Goal: Task Accomplishment & Management: Manage account settings

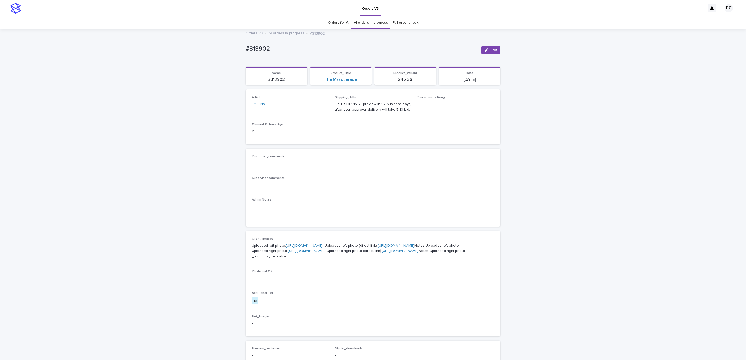
click at [129, 68] on div "Loading... Saving… Loading... Saving… #313902 Edit #313902 Edit Sorry, there wa…" at bounding box center [373, 268] width 746 height 479
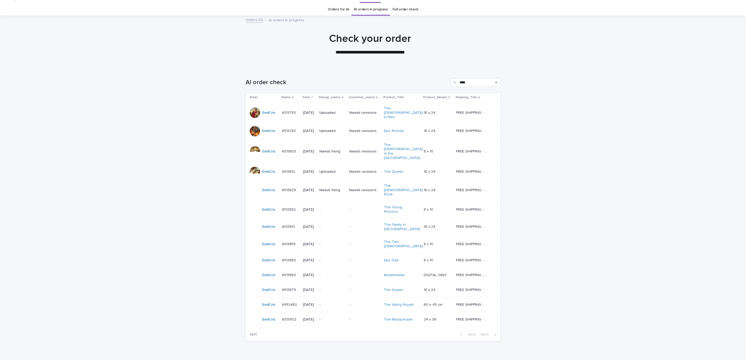
scroll to position [14, 0]
click at [622, 110] on div "Loading... Saving… Loading... Saving… AI order check **** Artist Name Date Desi…" at bounding box center [373, 219] width 746 height 303
click at [347, 201] on td "-" at bounding box center [332, 209] width 30 height 17
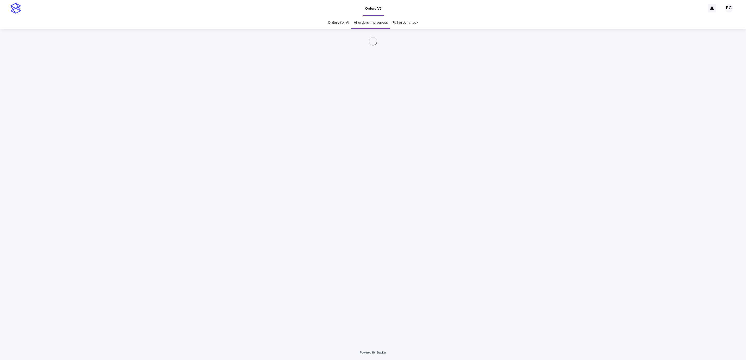
click at [539, 167] on div "Loading... Saving… Loading... Saving…" at bounding box center [373, 187] width 746 height 317
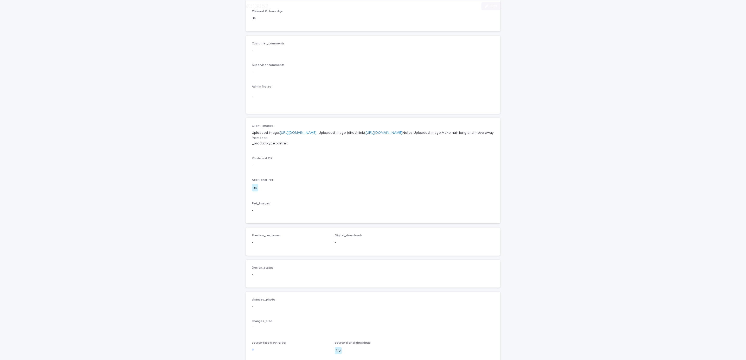
scroll to position [184, 0]
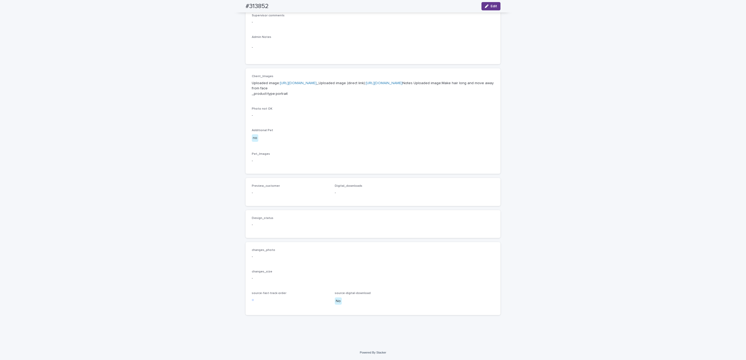
click at [491, 7] on span "Edit" at bounding box center [493, 6] width 7 height 4
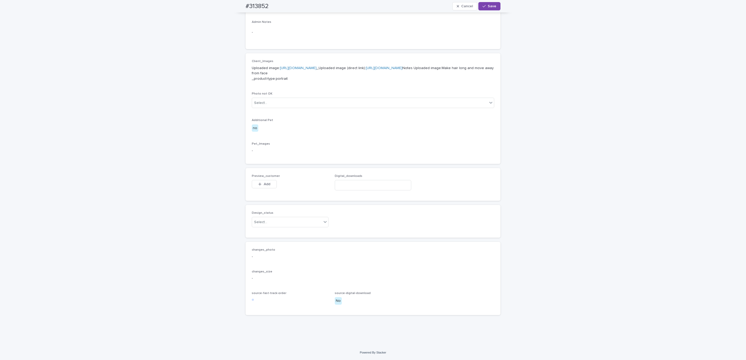
scroll to position [192, 0]
click at [269, 189] on button "Add" at bounding box center [264, 184] width 25 height 8
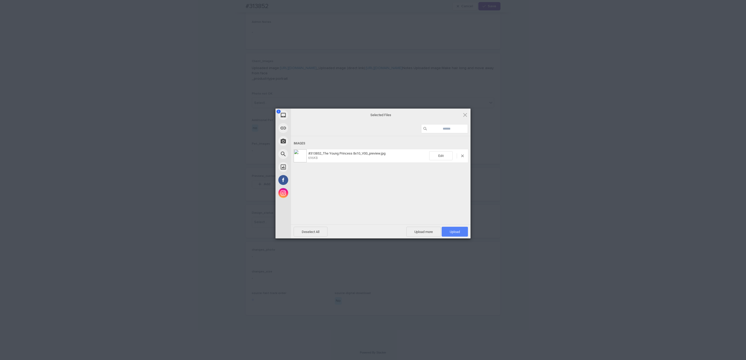
click at [464, 230] on span "Upload 1" at bounding box center [455, 232] width 26 height 10
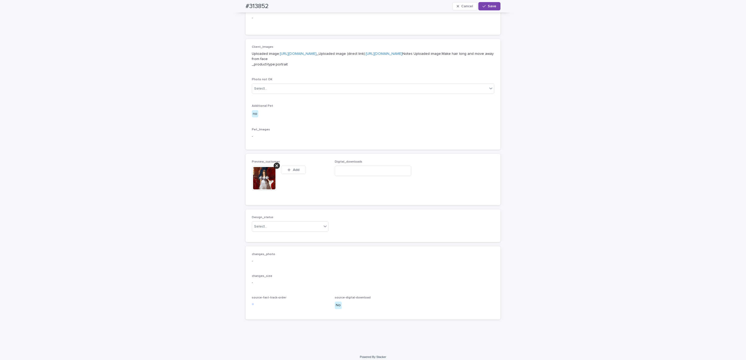
scroll to position [202, 0]
click at [491, 7] on span "Save" at bounding box center [492, 6] width 9 height 4
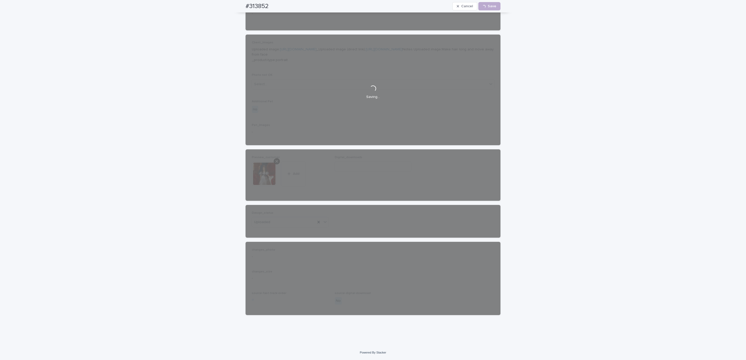
click at [233, 9] on div "#313852 Cancel Loading... Save" at bounding box center [373, 6] width 280 height 12
click at [278, 5] on div "#313852 Cancel Loading... Save" at bounding box center [372, 6] width 255 height 12
copy h2 "#313852"
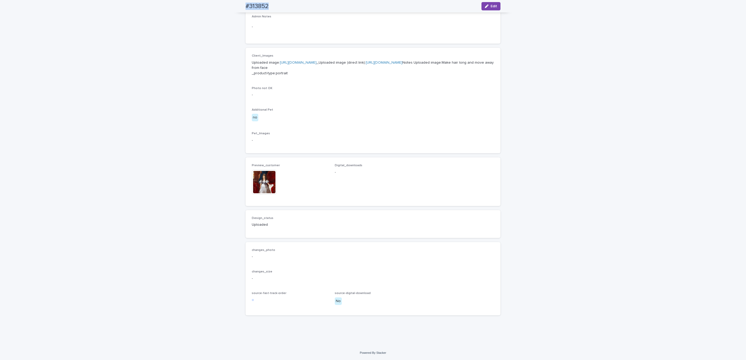
scroll to position [195, 0]
click at [70, 46] on div "Loading... Saving… Loading... Saving… #313852 Edit #313852 Edit Sorry, there wa…" at bounding box center [373, 96] width 746 height 500
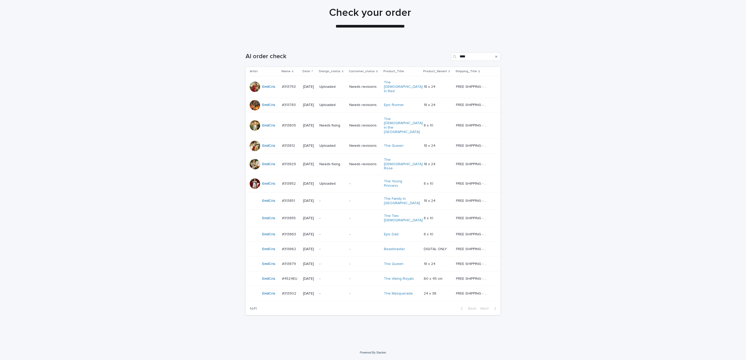
scroll to position [14, 0]
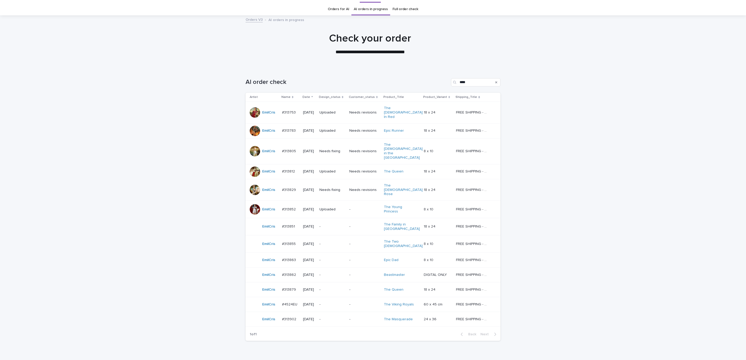
click at [584, 131] on div "Loading... Saving… Loading... Saving… AI order check **** Artist Name Date Desi…" at bounding box center [373, 219] width 746 height 303
click at [610, 127] on div "Loading... Saving… Loading... Saving… AI order check **** Artist Name Date Desi…" at bounding box center [373, 219] width 746 height 303
click at [353, 258] on p "-" at bounding box center [364, 260] width 30 height 4
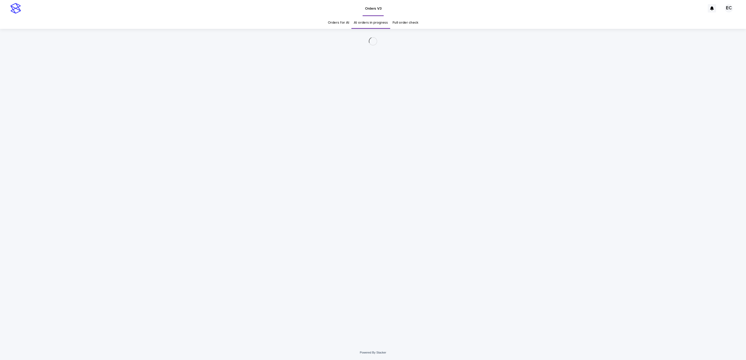
click at [538, 187] on div "Loading... Saving… Loading... Saving…" at bounding box center [373, 187] width 746 height 317
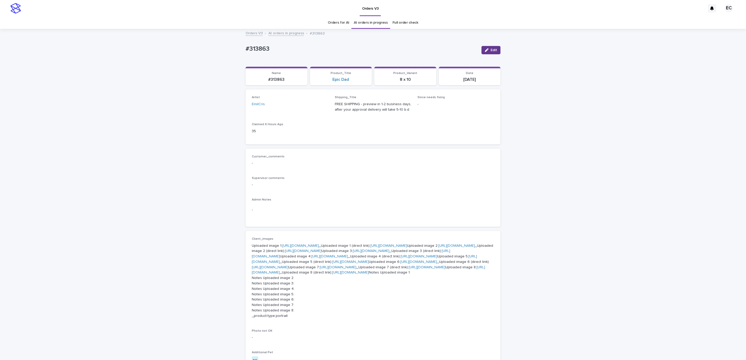
click at [490, 51] on span "Edit" at bounding box center [493, 50] width 7 height 4
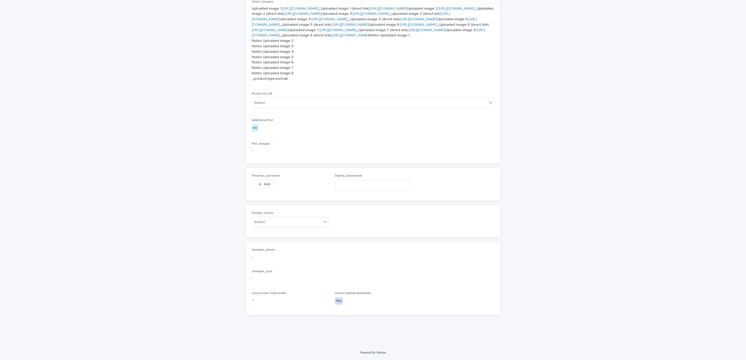
scroll to position [459, 0]
click at [266, 181] on button "Add" at bounding box center [264, 184] width 25 height 8
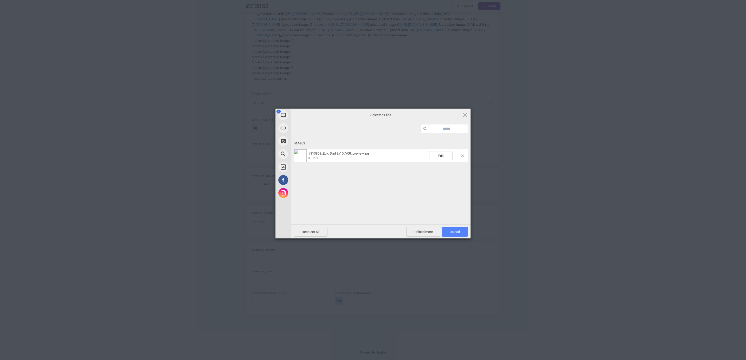
click at [454, 229] on span "Upload 1" at bounding box center [455, 232] width 26 height 10
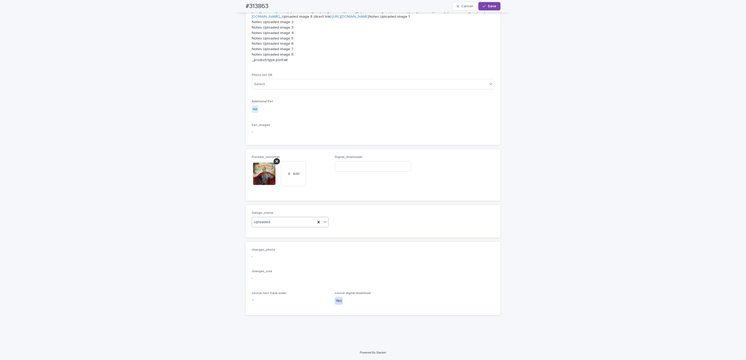
click at [236, 2] on div "#313863 Cancel Save" at bounding box center [373, 6] width 280 height 12
click at [271, 4] on div "#313863 Cancel Save" at bounding box center [372, 6] width 255 height 12
copy h2 "#313863"
click at [358, 172] on input at bounding box center [373, 166] width 77 height 10
paste input "**********"
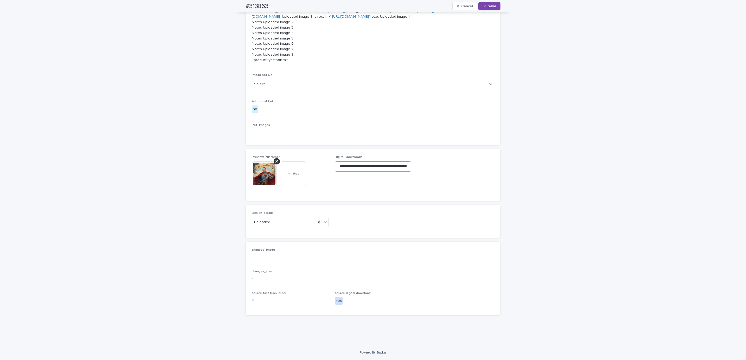
scroll to position [0, 77]
type input "**********"
click at [489, 7] on span "Save" at bounding box center [492, 6] width 9 height 4
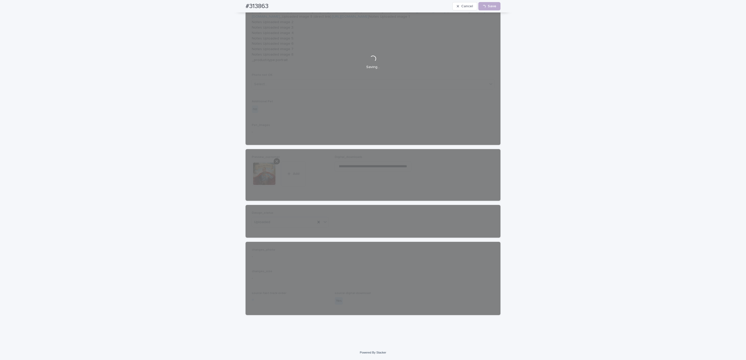
scroll to position [0, 0]
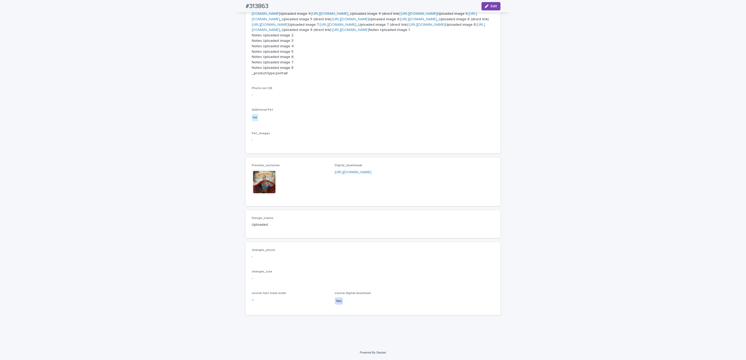
click at [556, 126] on div "Loading... Saving… Loading... Saving… #313863 Edit #313863 Edit Sorry, there wa…" at bounding box center [373, 66] width 746 height 559
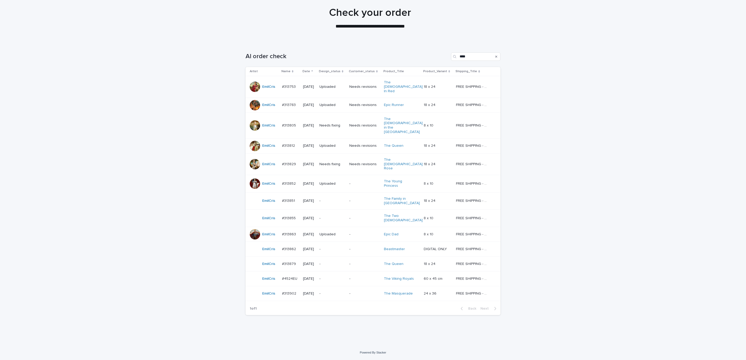
scroll to position [14, 0]
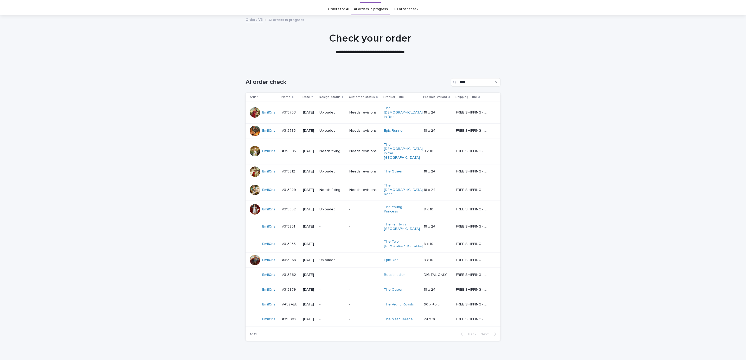
click at [593, 147] on div "Loading... Saving… Loading... Saving… AI order check **** Artist Name Date Desi…" at bounding box center [373, 219] width 746 height 303
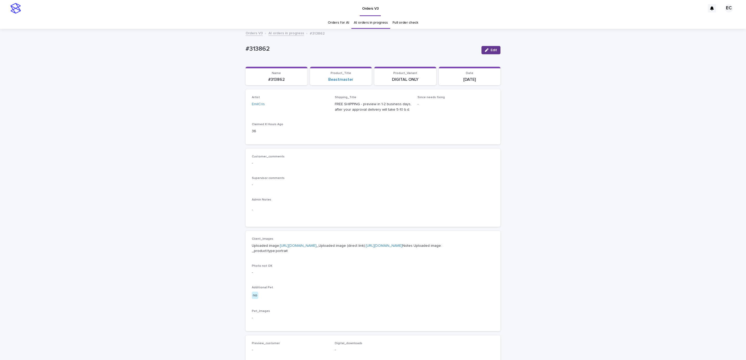
click at [489, 54] on button "Edit" at bounding box center [490, 50] width 19 height 8
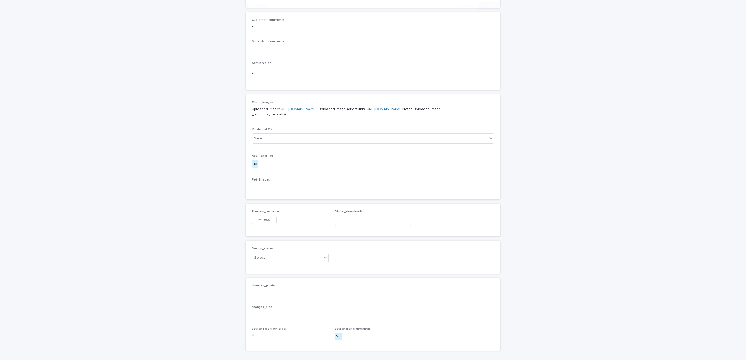
scroll to position [200, 0]
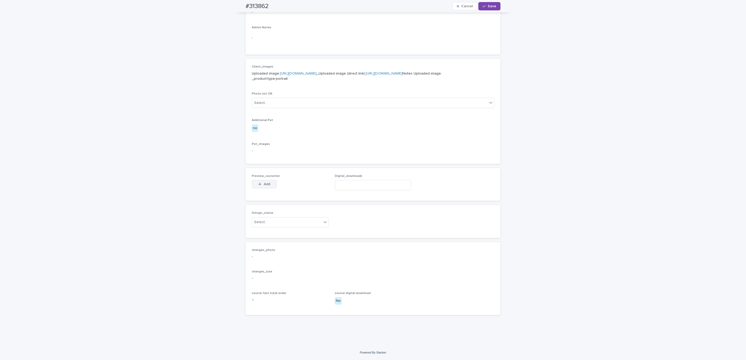
click at [264, 184] on span "Add" at bounding box center [267, 185] width 7 height 4
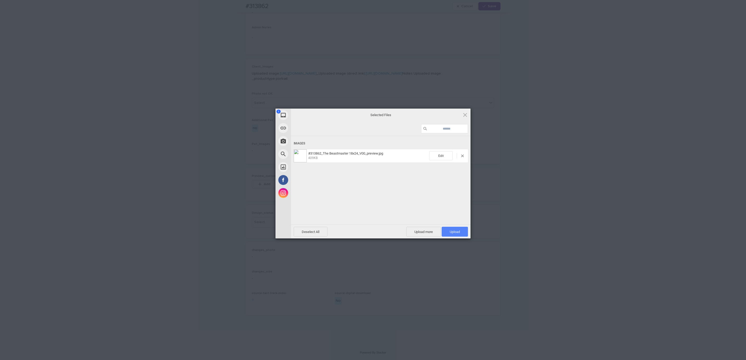
click at [451, 231] on span "Upload 1" at bounding box center [455, 232] width 10 height 4
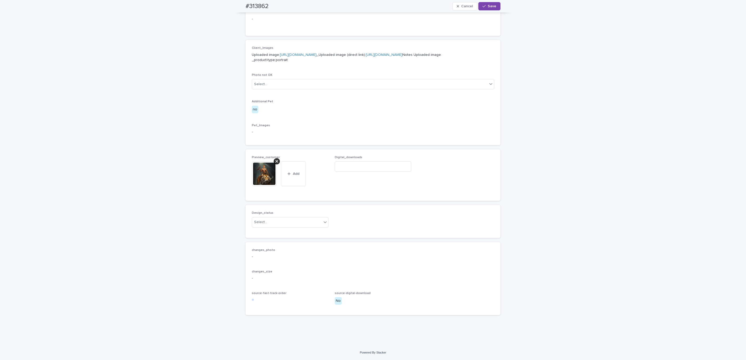
scroll to position [209, 0]
click at [295, 244] on div "Uploaded" at bounding box center [287, 241] width 76 height 9
click at [234, 5] on div "#313862 Cancel Save" at bounding box center [373, 6] width 280 height 12
click at [275, 4] on div "#313862 Cancel Save" at bounding box center [372, 6] width 255 height 12
copy h2 "#313862"
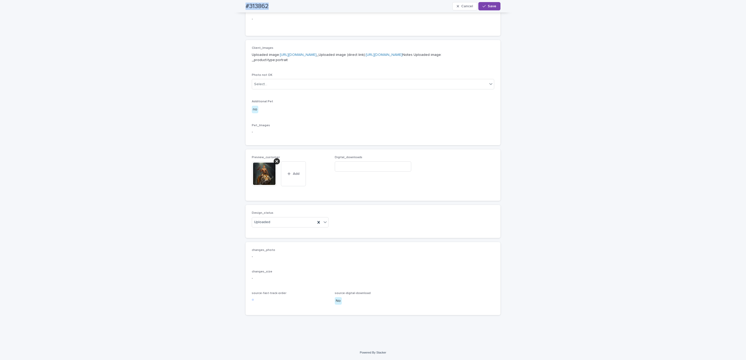
click at [71, 152] on div "Loading... Saving… Loading... Saving… #313862 Cancel Save #313862 Cancel Save S…" at bounding box center [373, 91] width 746 height 507
click at [379, 172] on input at bounding box center [373, 166] width 77 height 10
paste input "**********"
type input "**********"
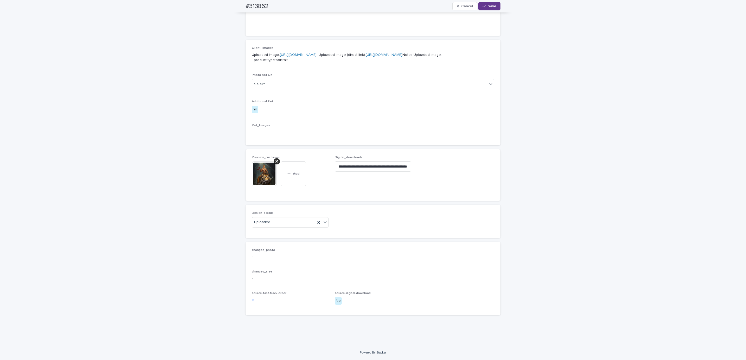
click at [488, 6] on span "Save" at bounding box center [492, 6] width 9 height 4
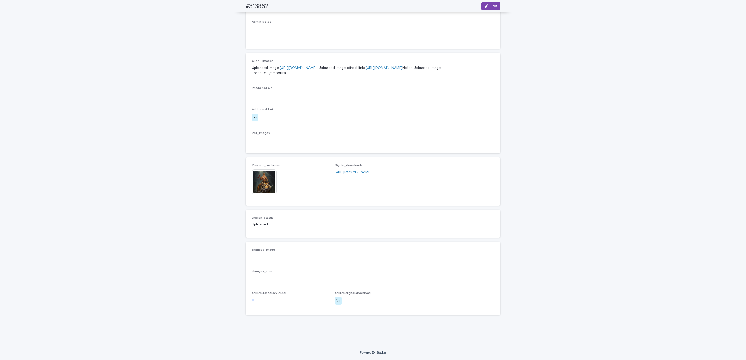
scroll to position [202, 0]
click at [95, 34] on div "Loading... Saving… Loading... Saving… #313862 Edit #313862 Edit Sorry, there wa…" at bounding box center [373, 98] width 746 height 494
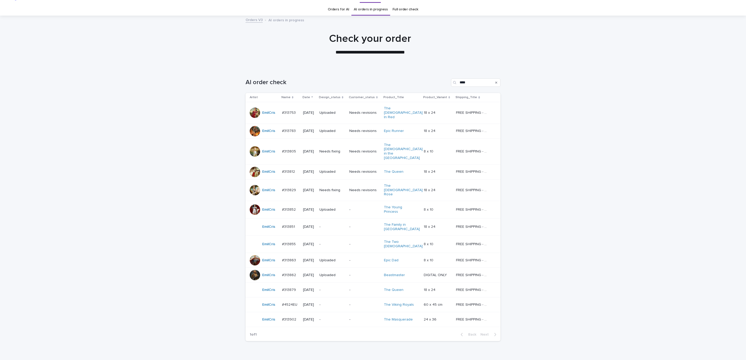
scroll to position [14, 0]
click at [356, 288] on p "-" at bounding box center [364, 290] width 30 height 4
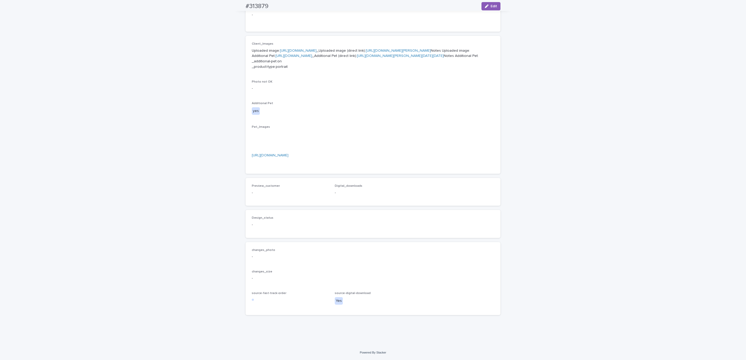
scroll to position [255, 0]
click at [485, 8] on div "button" at bounding box center [488, 6] width 6 height 4
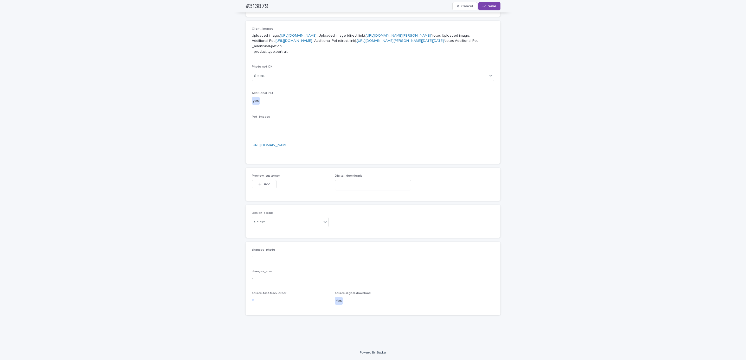
scroll to position [262, 0]
click at [268, 189] on button "Add" at bounding box center [264, 184] width 25 height 8
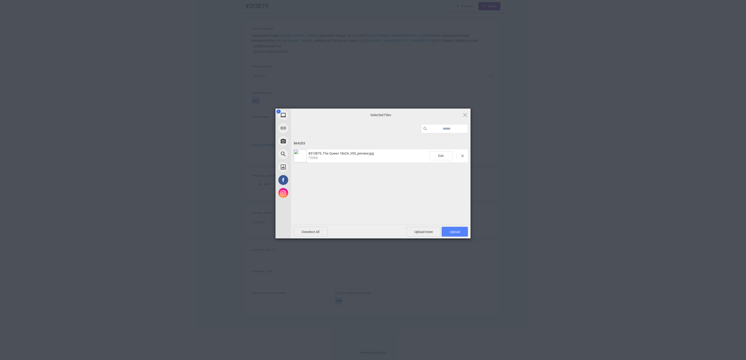
click at [464, 233] on span "Upload 1" at bounding box center [455, 232] width 26 height 10
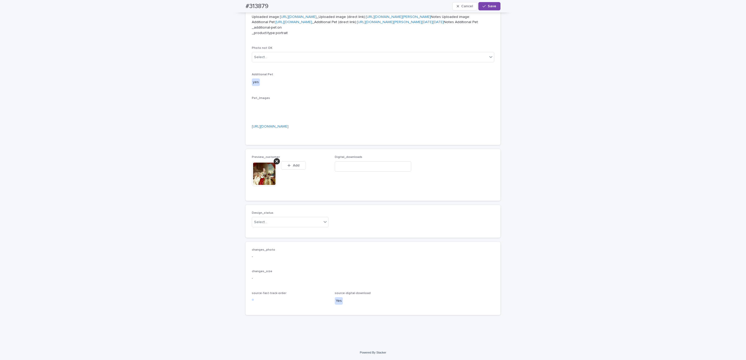
scroll to position [272, 0]
click at [283, 251] on div "Uploaded" at bounding box center [287, 249] width 76 height 9
click at [236, 7] on div "#313879 Cancel Save" at bounding box center [373, 6] width 280 height 12
click at [273, 7] on div "#313879 Cancel Save" at bounding box center [372, 6] width 255 height 12
copy h2 "#313879"
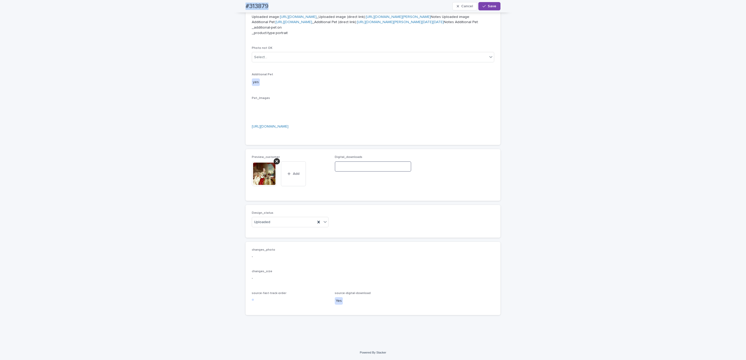
click at [344, 172] on input at bounding box center [373, 166] width 77 height 10
paste input "**********"
type input "**********"
click at [489, 6] on span "Save" at bounding box center [492, 6] width 9 height 4
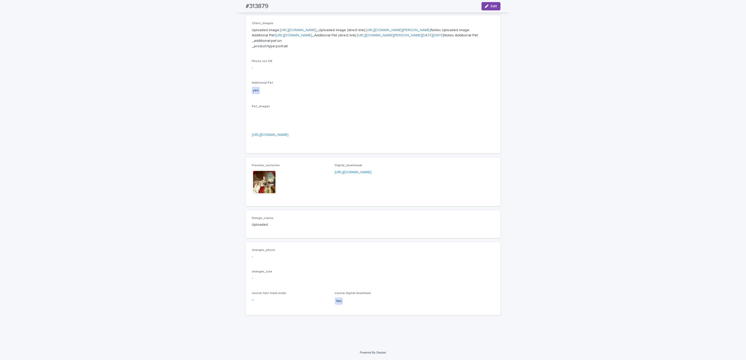
scroll to position [265, 0]
click at [71, 128] on div "Loading... Saving… Loading... Saving… #313879 Edit #313879 Edit Sorry, there wa…" at bounding box center [373, 80] width 746 height 532
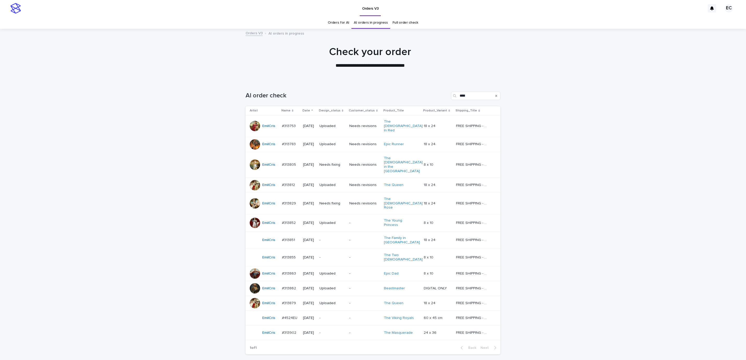
click at [631, 119] on div "Loading... Saving… Loading... Saving… AI order check **** Artist Name Date Desi…" at bounding box center [373, 232] width 746 height 303
